Goal: Find specific page/section: Find specific page/section

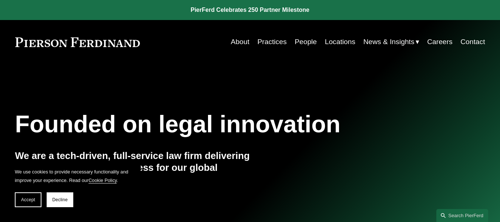
click at [333, 43] on link "Locations" at bounding box center [340, 42] width 30 height 14
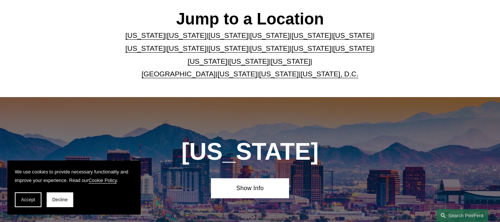
scroll to position [222, 0]
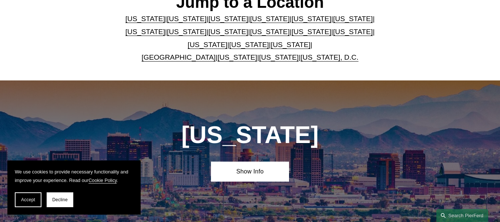
click at [333, 19] on link "[US_STATE]" at bounding box center [353, 19] width 40 height 8
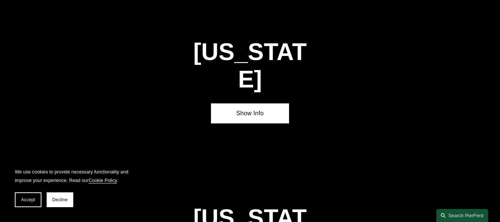
scroll to position [1019, 0]
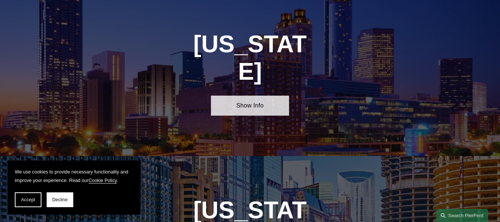
click at [248, 95] on link "Show Info" at bounding box center [250, 105] width 78 height 20
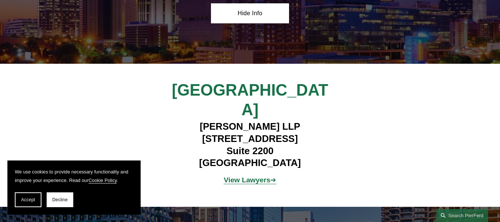
scroll to position [1130, 0]
